Goal: Find specific page/section: Find specific page/section

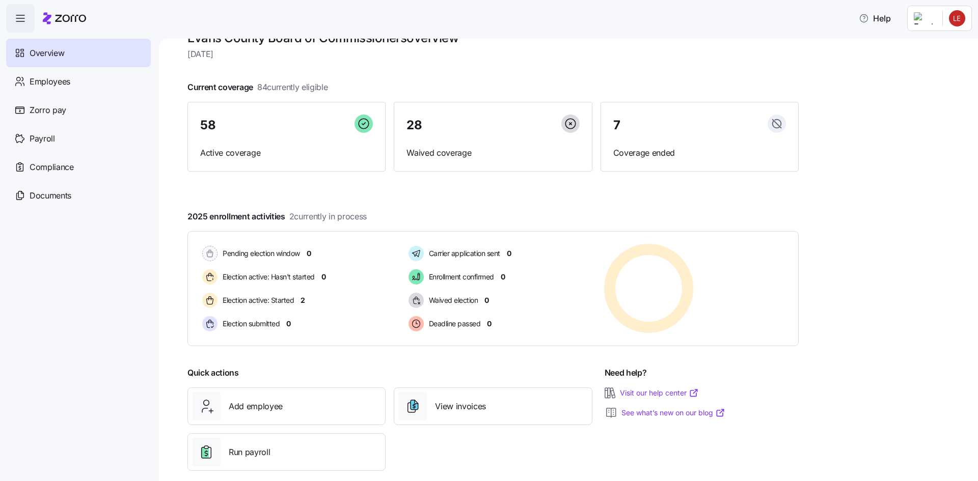
scroll to position [39, 0]
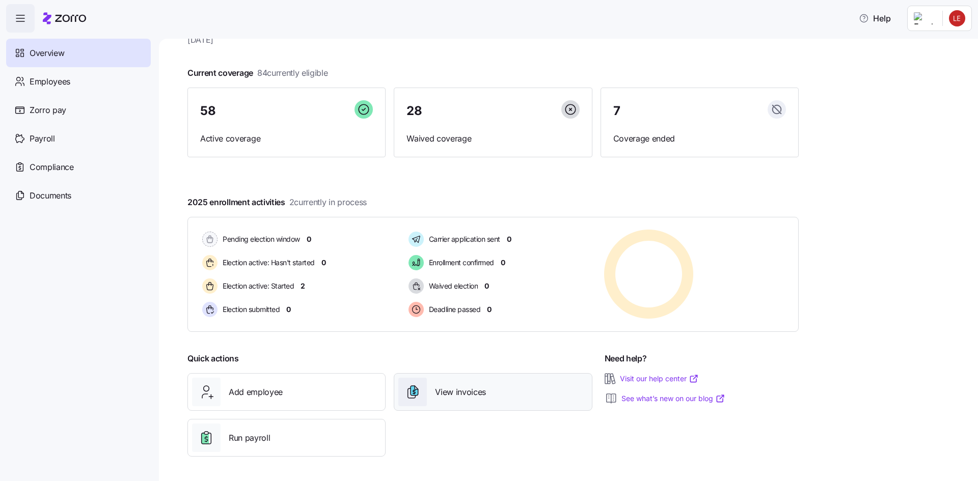
click at [452, 394] on span "View invoices" at bounding box center [460, 392] width 51 height 13
